Goal: Check status: Check status

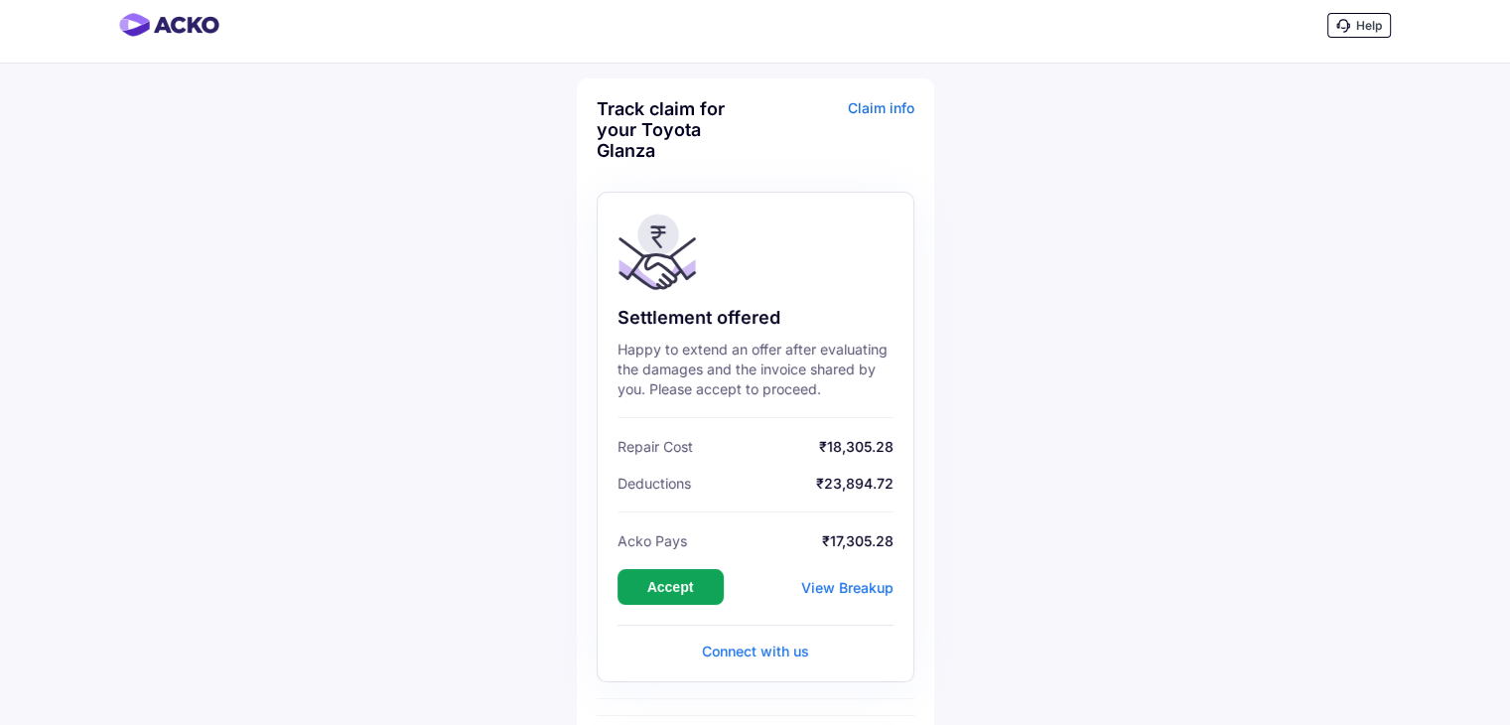
scroll to position [10, 0]
click at [659, 592] on button "Accept" at bounding box center [670, 589] width 106 height 36
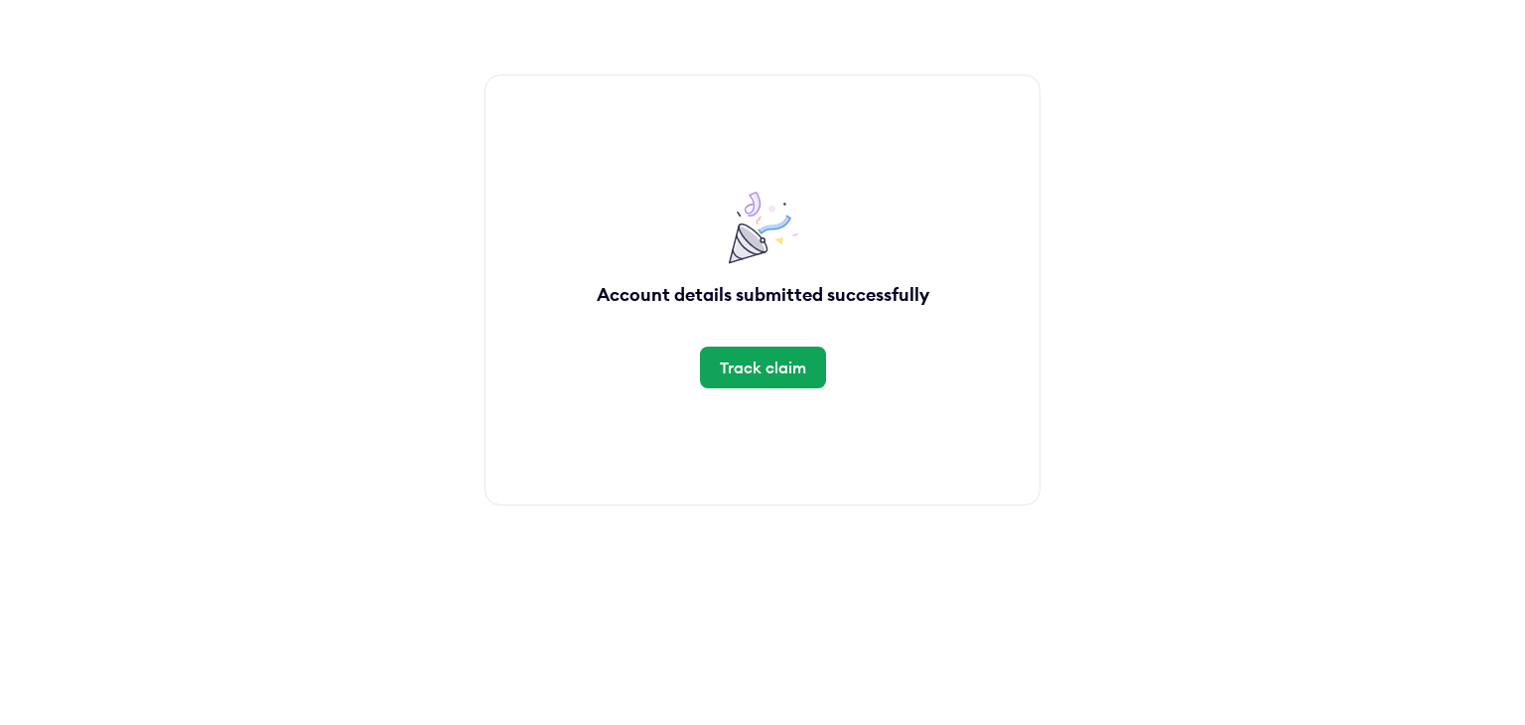
click at [754, 370] on div "Track claim" at bounding box center [763, 367] width 86 height 22
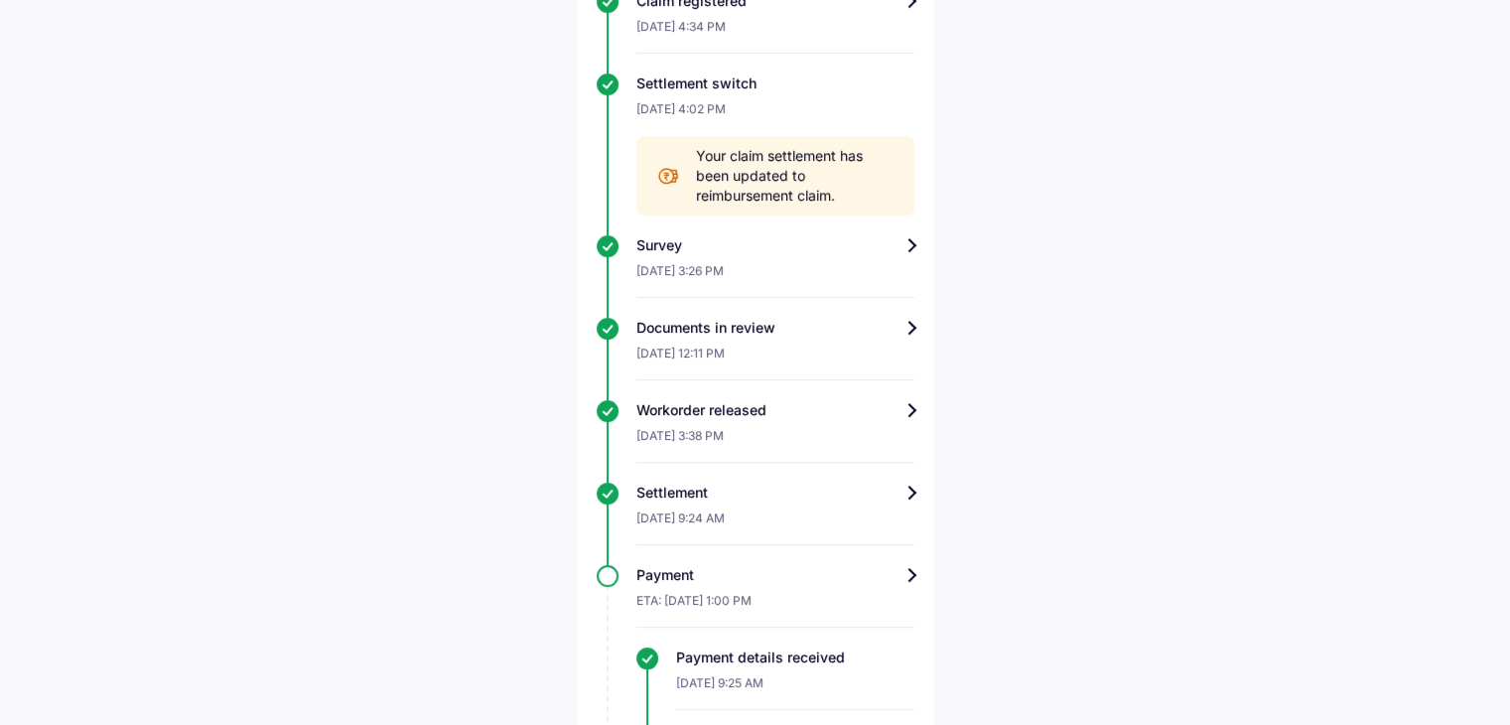
scroll to position [862, 0]
